Goal: Communication & Community: Connect with others

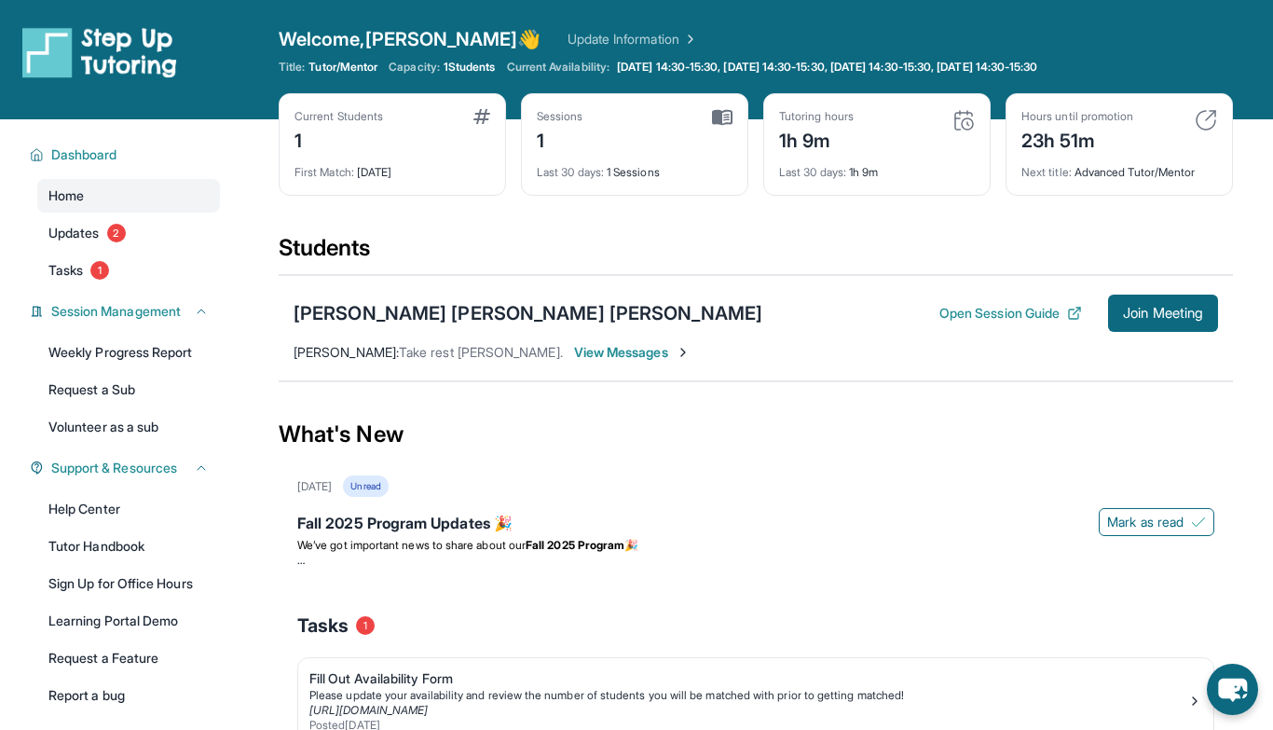
click at [586, 346] on span "View Messages" at bounding box center [632, 352] width 116 height 19
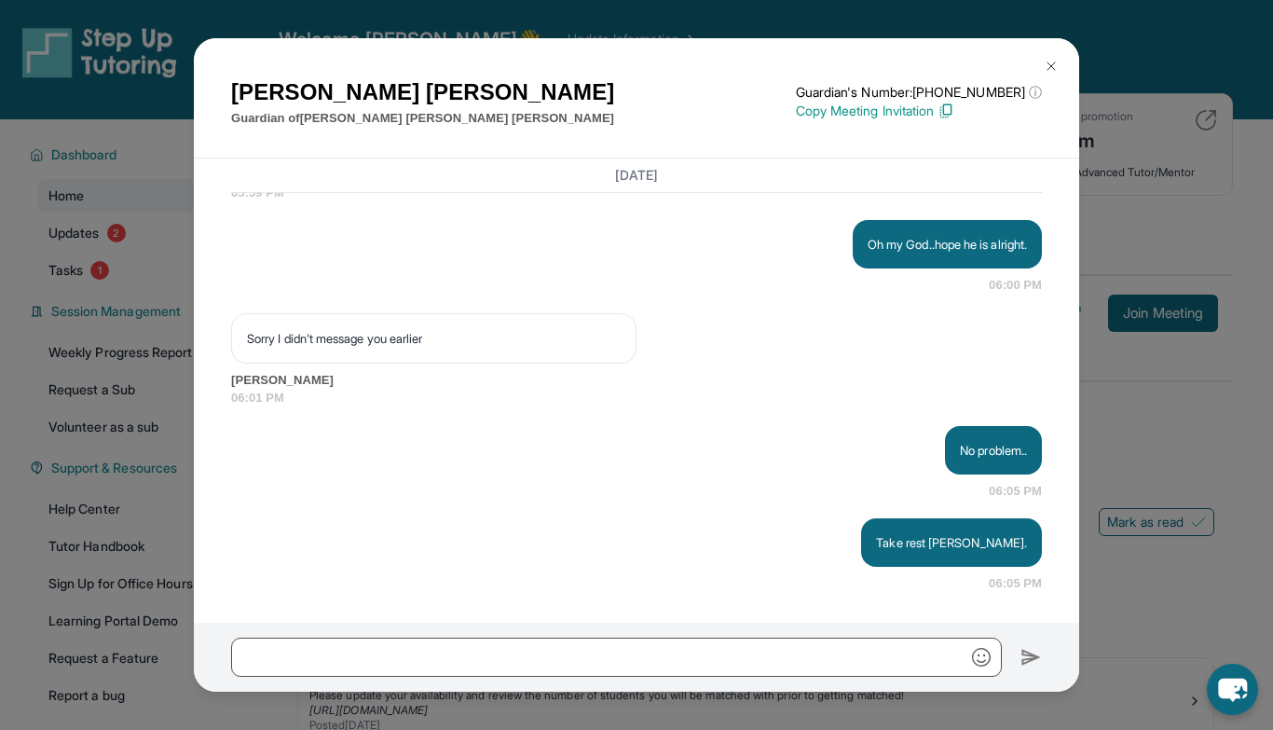
scroll to position [12153, 0]
click at [165, 219] on div "[PERSON_NAME] Guardian of [PERSON_NAME] [PERSON_NAME] [PERSON_NAME] Guardian's …" at bounding box center [636, 365] width 1273 height 730
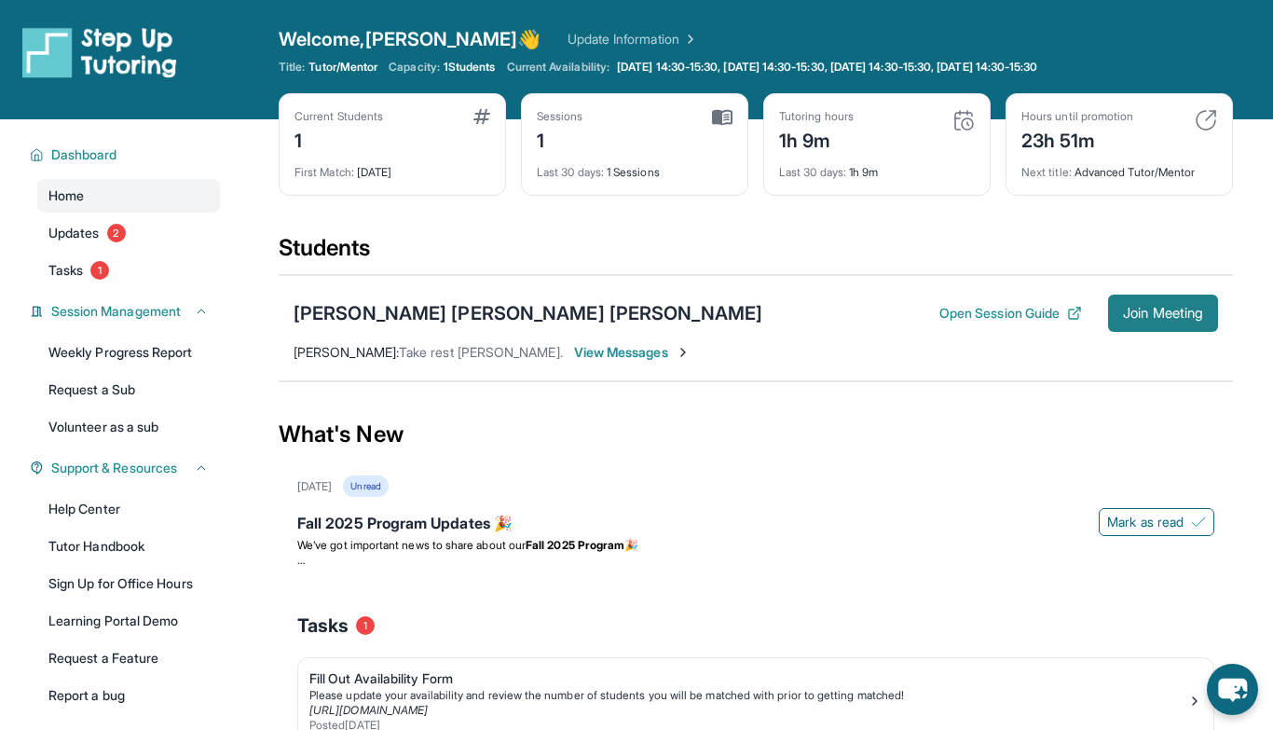
click at [1157, 316] on span "Join Meeting" at bounding box center [1163, 313] width 80 height 11
click at [575, 346] on span "View Messages" at bounding box center [632, 352] width 116 height 19
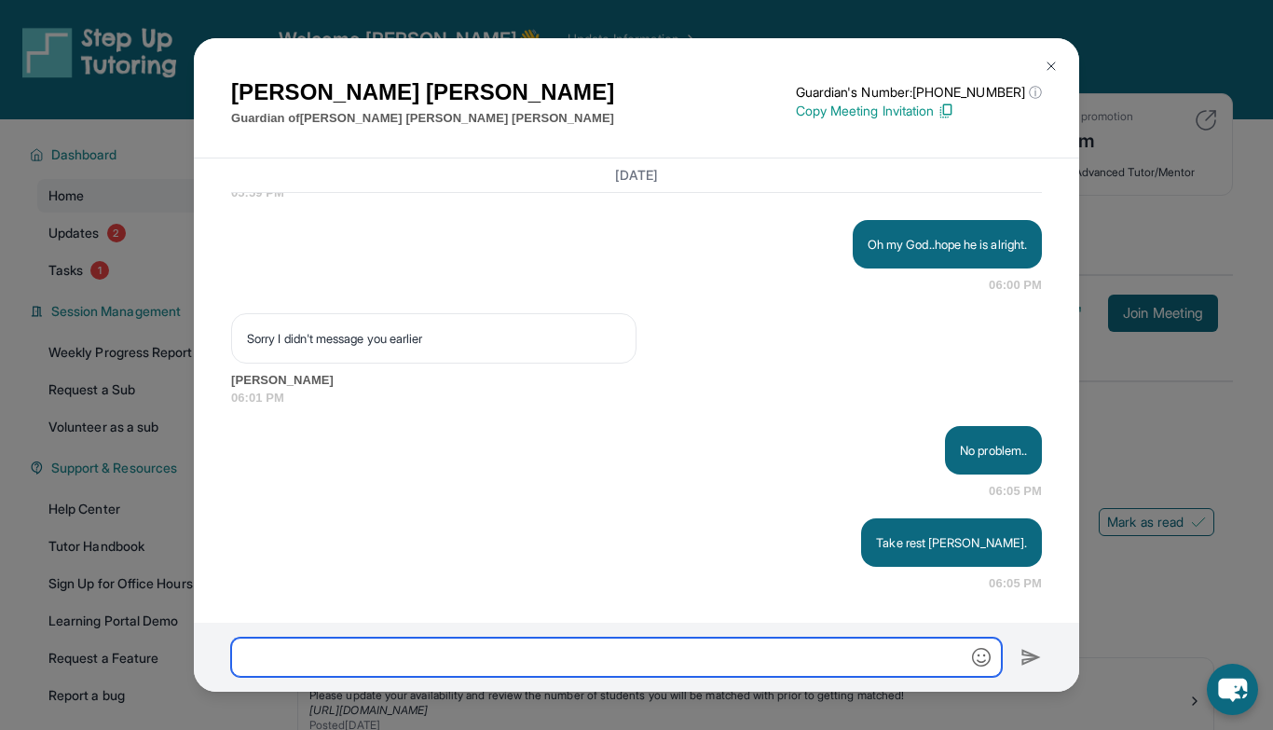
click at [400, 645] on input "text" at bounding box center [616, 656] width 771 height 39
type input "**"
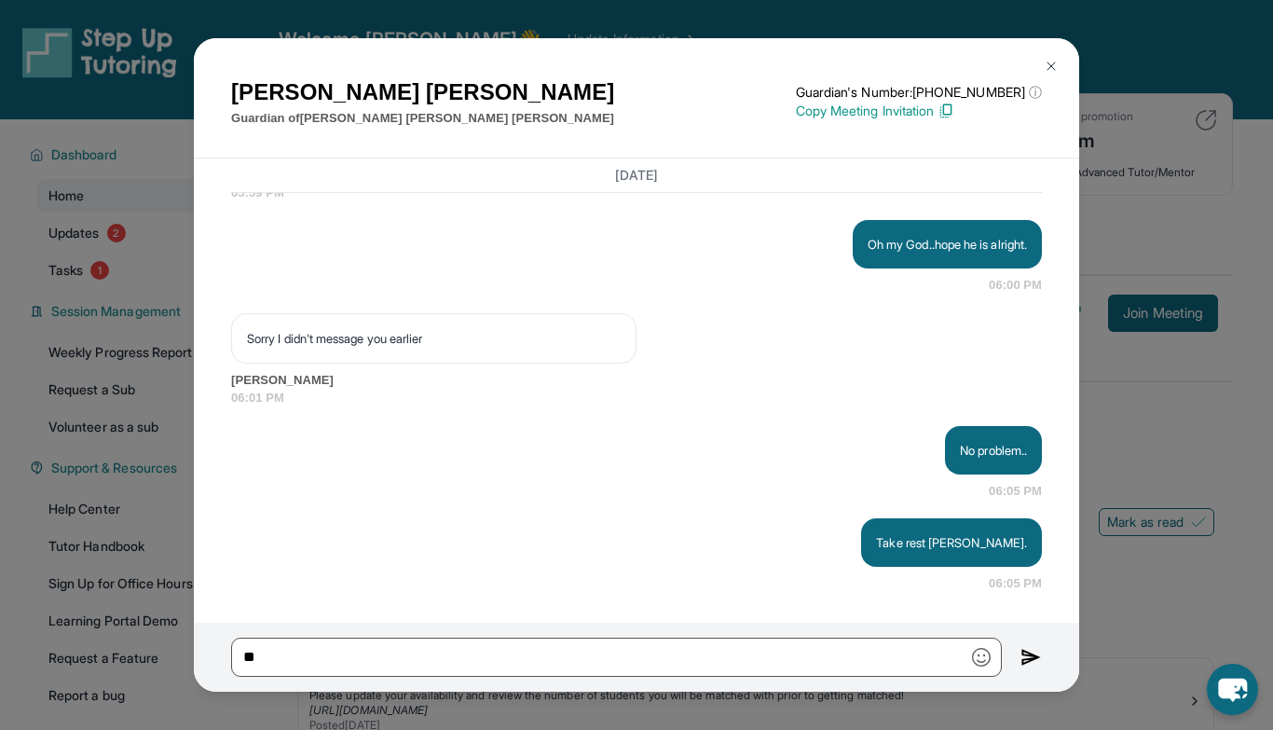
click at [1150, 458] on div "Jessica Wright Guardian of Jackson Wright Guevara Guardian's Number: +121378816…" at bounding box center [636, 365] width 1273 height 730
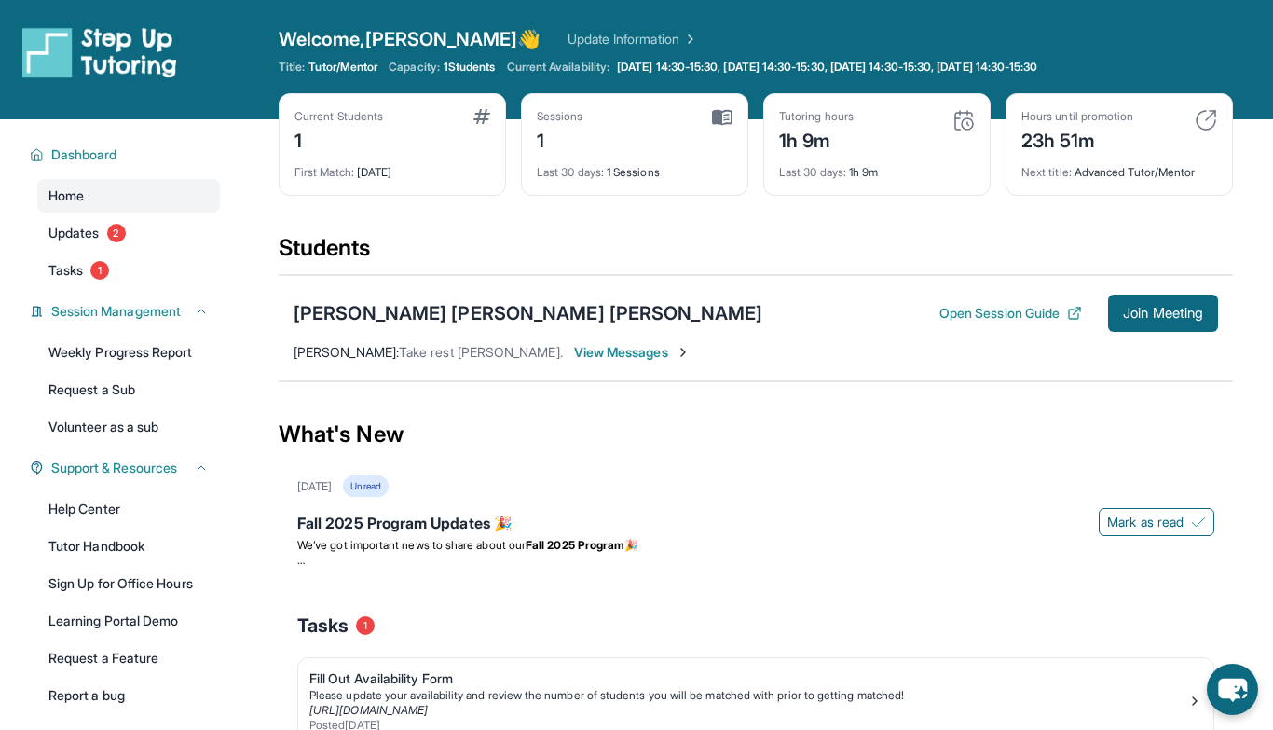
click at [606, 356] on span "View Messages" at bounding box center [632, 352] width 116 height 19
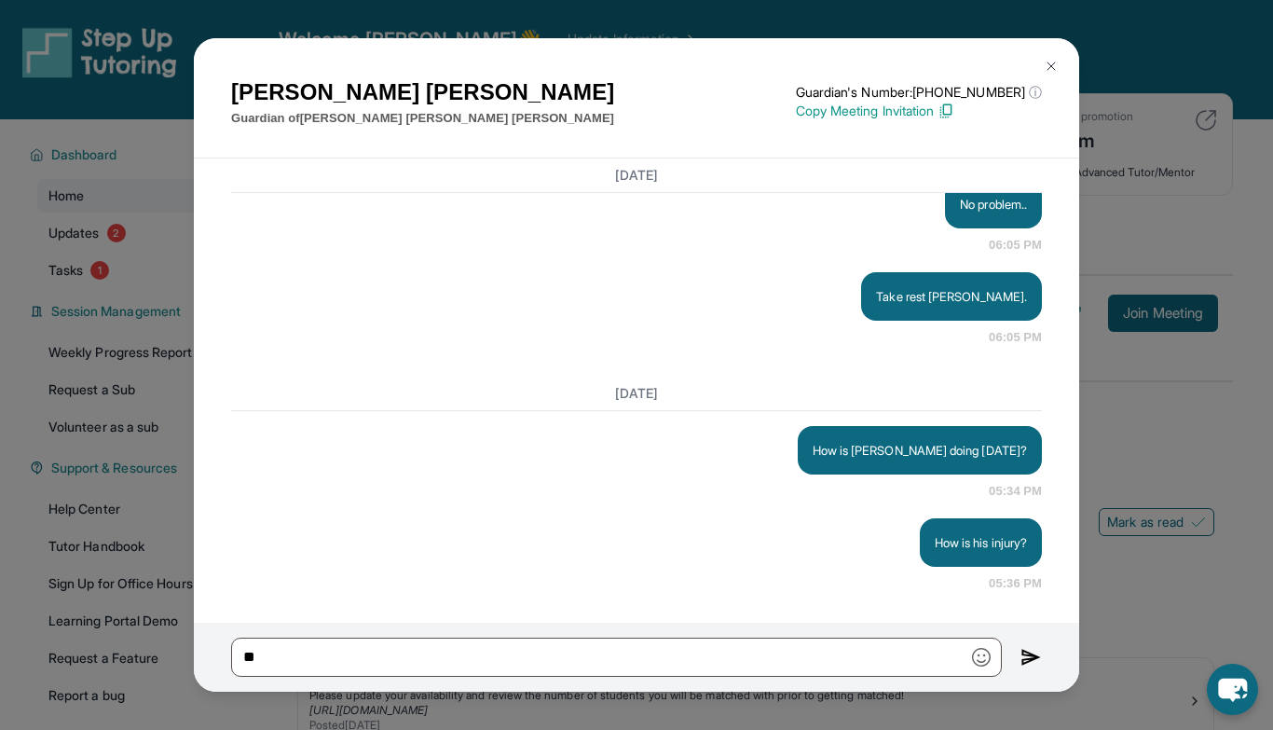
scroll to position [12399, 0]
click at [1054, 68] on img at bounding box center [1051, 66] width 15 height 15
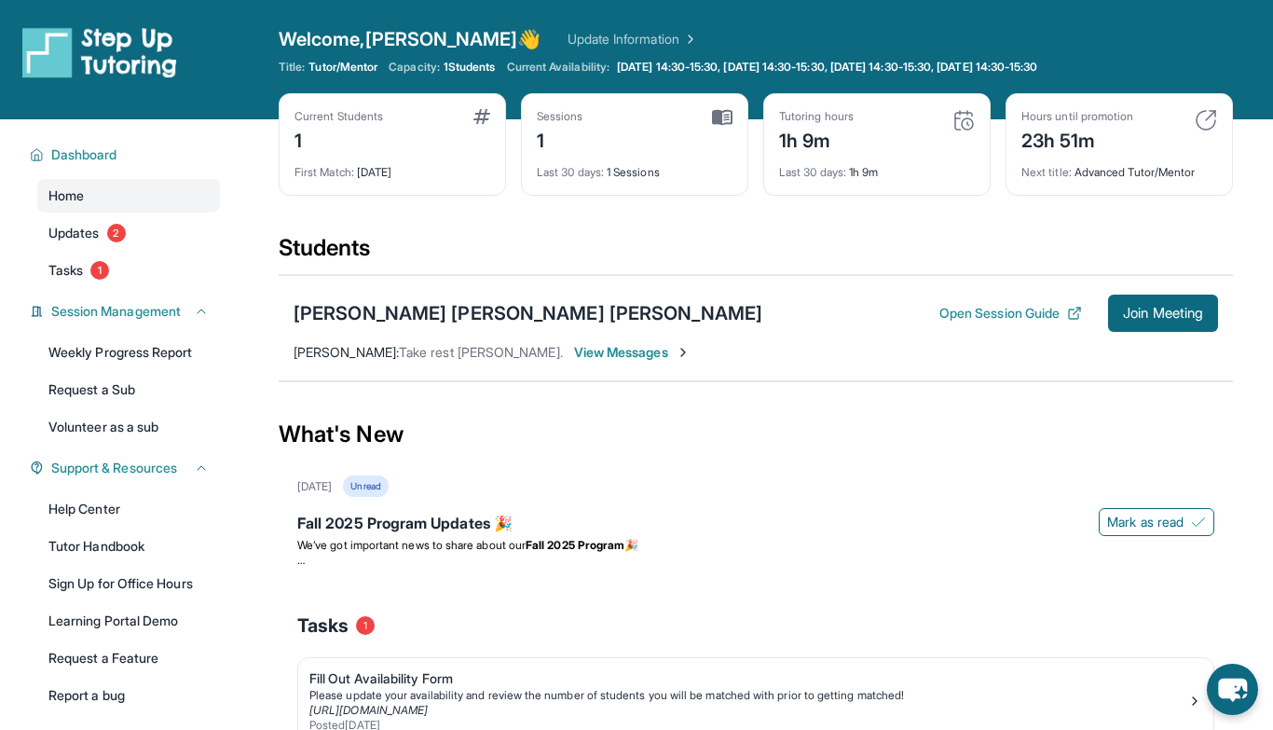
click at [692, 244] on div "Students" at bounding box center [756, 253] width 954 height 41
click at [568, 35] on link "Update Information" at bounding box center [633, 39] width 130 height 19
